Goal: Find contact information: Find contact information

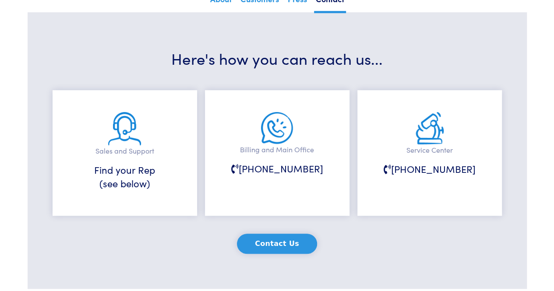
scroll to position [152, 0]
click at [161, 195] on div "Sales and Support Find your Rep (see below)" at bounding box center [125, 153] width 145 height 126
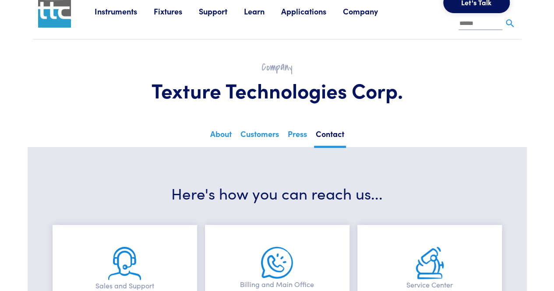
scroll to position [0, 0]
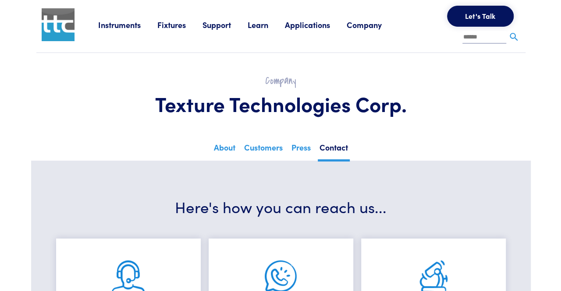
scroll to position [5, 0]
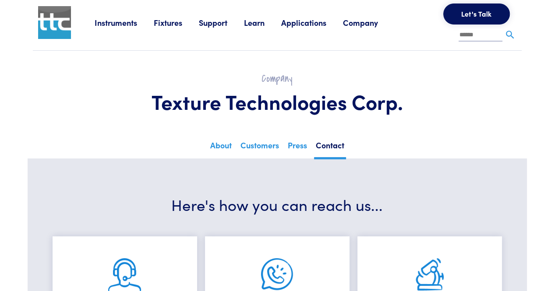
click at [460, 15] on button "Let's Talk" at bounding box center [476, 14] width 67 height 21
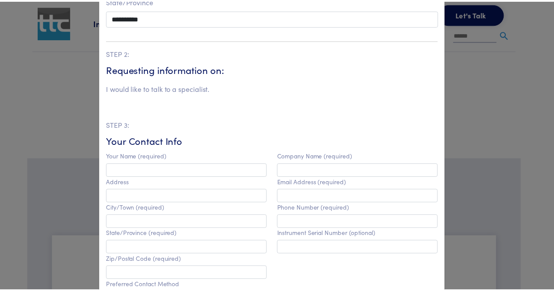
scroll to position [0, 0]
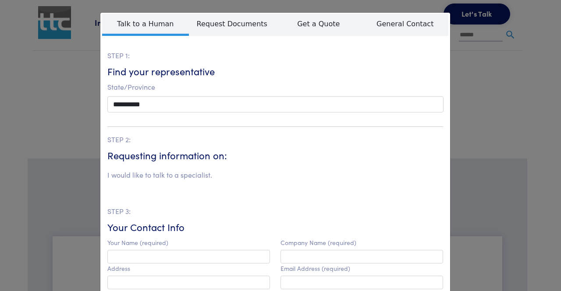
click at [505, 83] on div "**********" at bounding box center [280, 145] width 561 height 291
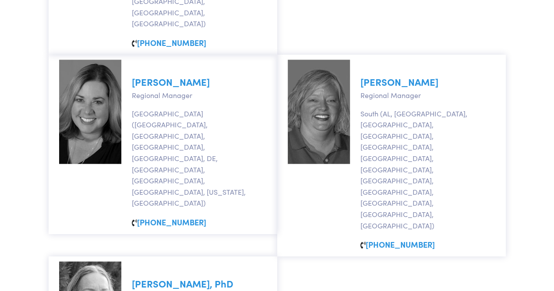
scroll to position [847, 0]
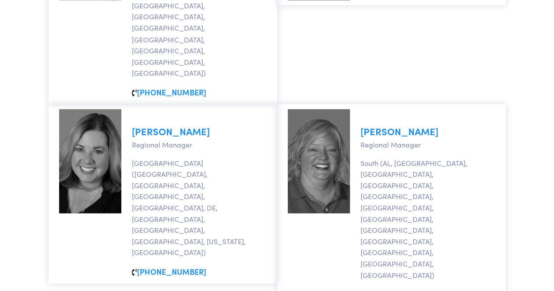
scroll to position [642, 0]
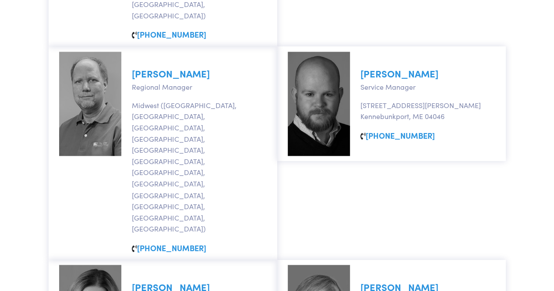
click at [547, 175] on body "Instruments Texture Analyzers Measure any physical product characteristic. TA.X…" at bounding box center [277, 200] width 554 height 1685
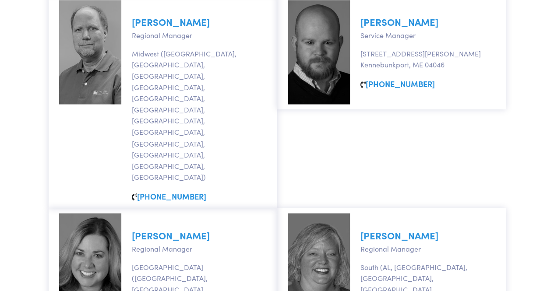
scroll to position [692, 0]
